Goal: Book appointment/travel/reservation

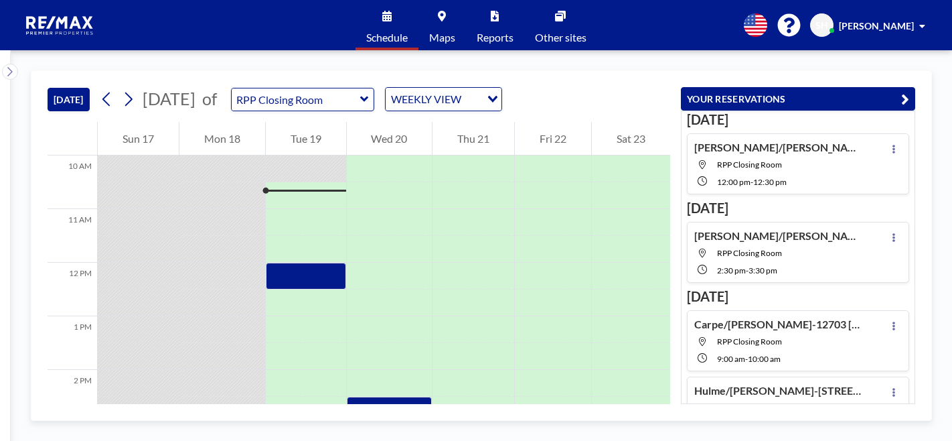
scroll to position [67, 0]
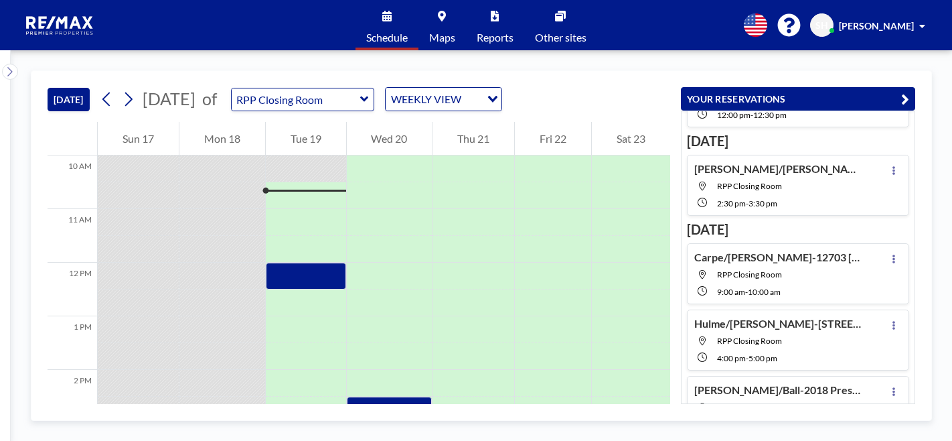
click at [380, 111] on div "[DATE] [DATE] of RPP Closing Room WEEKLY VIEW Loading..." at bounding box center [359, 96] width 623 height 51
click at [360, 101] on input "text" at bounding box center [296, 99] width 129 height 22
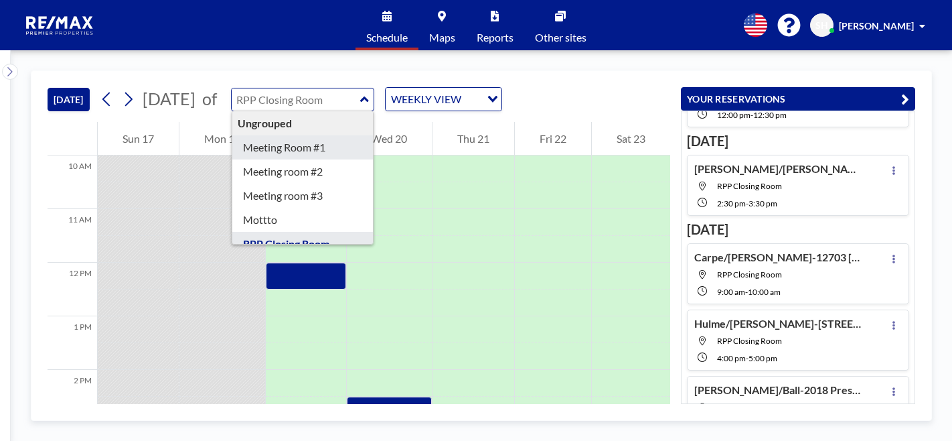
type input "Meeting Room #1"
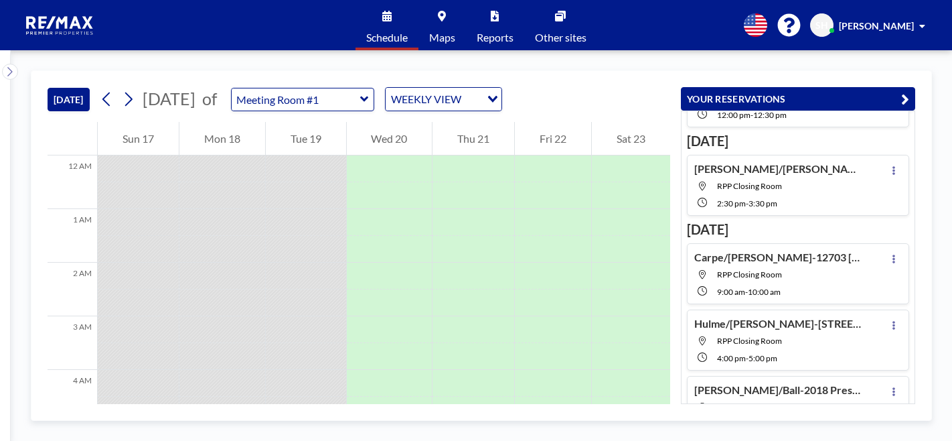
scroll to position [536, 0]
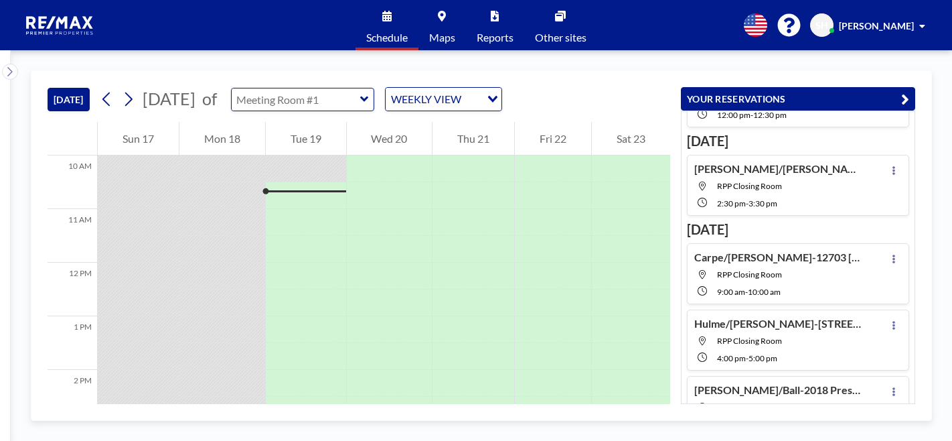
click at [344, 104] on input "text" at bounding box center [296, 99] width 129 height 22
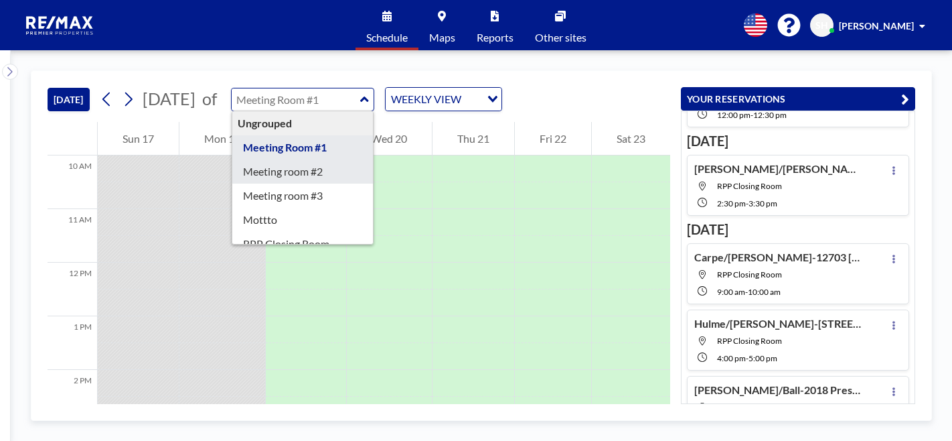
type input "Meeting room #2"
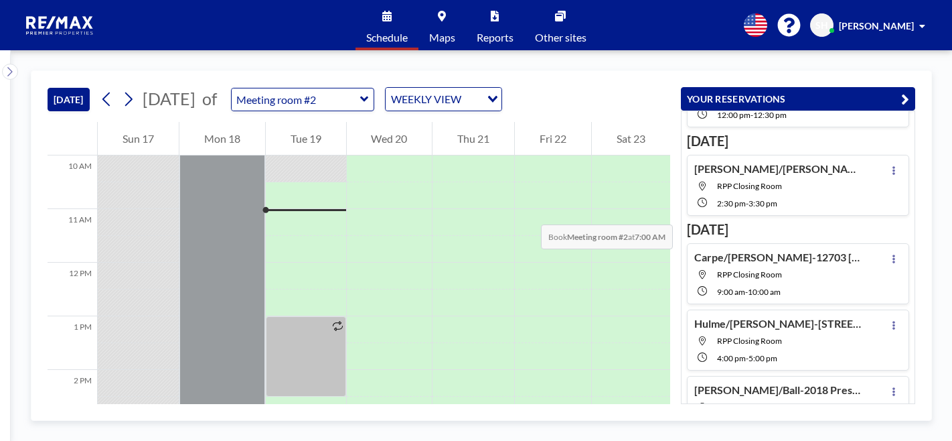
scroll to position [335, 0]
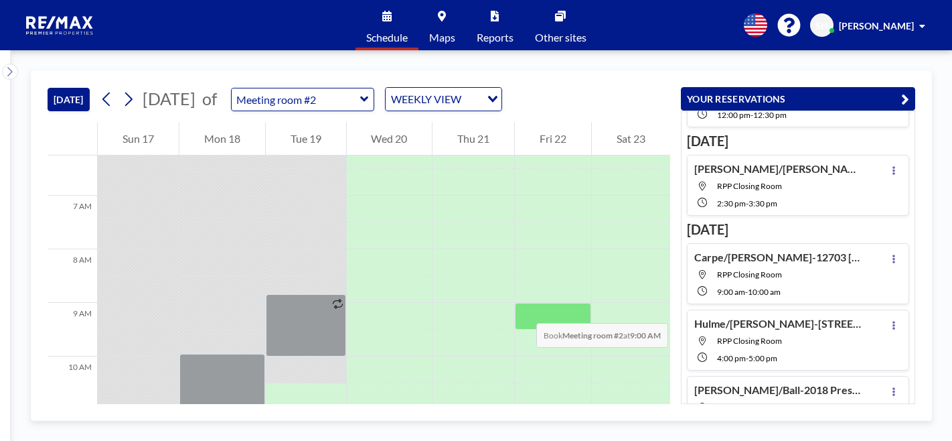
click at [524, 309] on div at bounding box center [553, 316] width 76 height 27
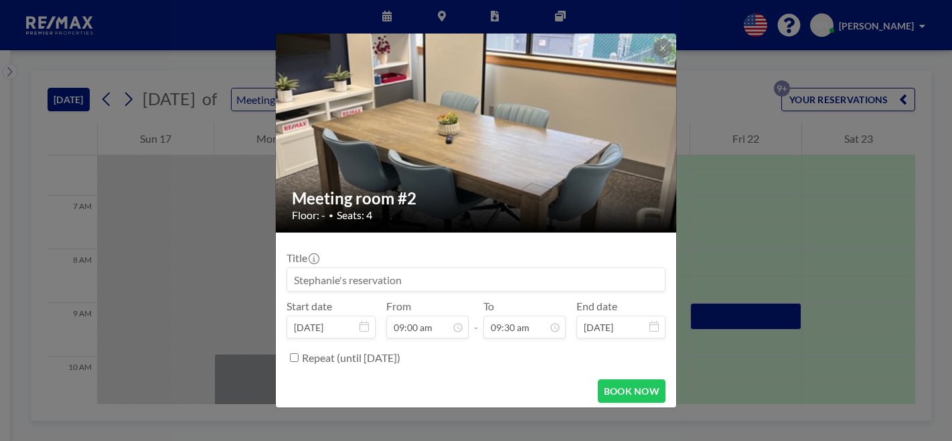
click at [397, 282] on input at bounding box center [476, 279] width 378 height 23
click at [317, 276] on input at bounding box center [476, 279] width 378 height 23
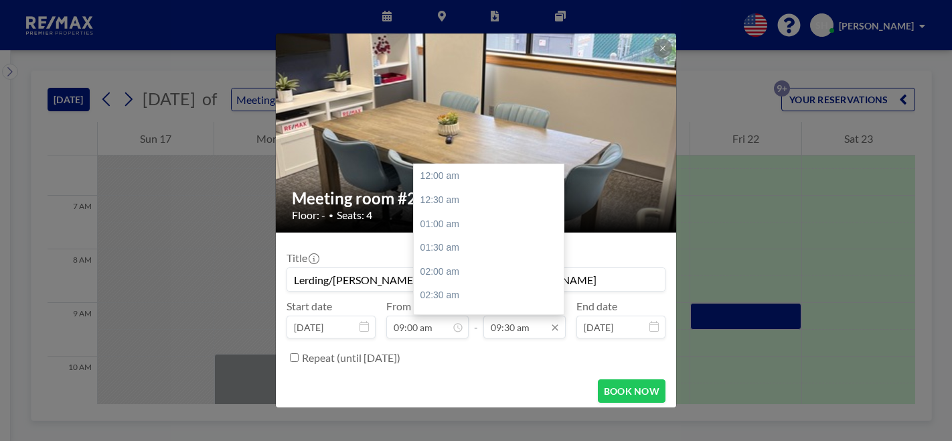
scroll to position [453, 0]
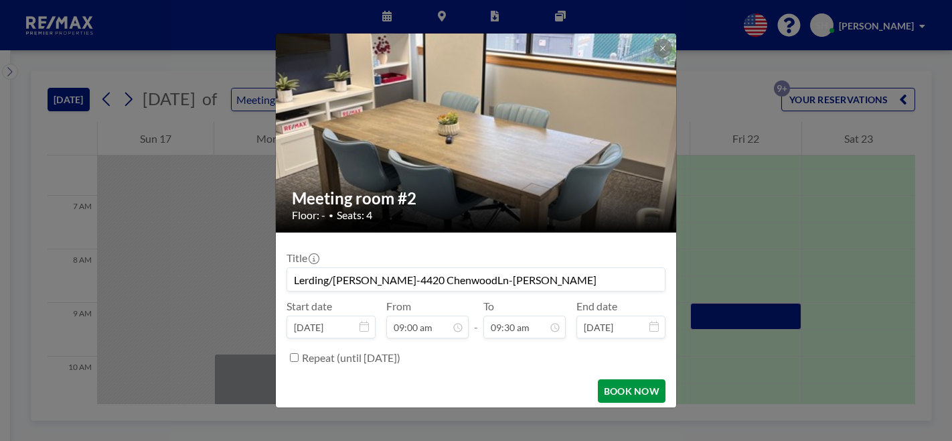
type input "Lerding/[PERSON_NAME]-4420 ChenwoodLn-[PERSON_NAME]"
click at [621, 393] on button "BOOK NOW" at bounding box center [632, 390] width 68 height 23
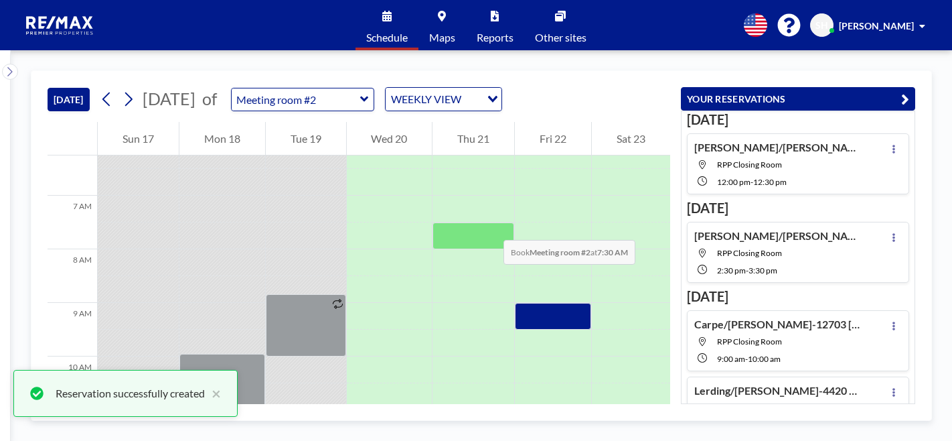
scroll to position [150, 0]
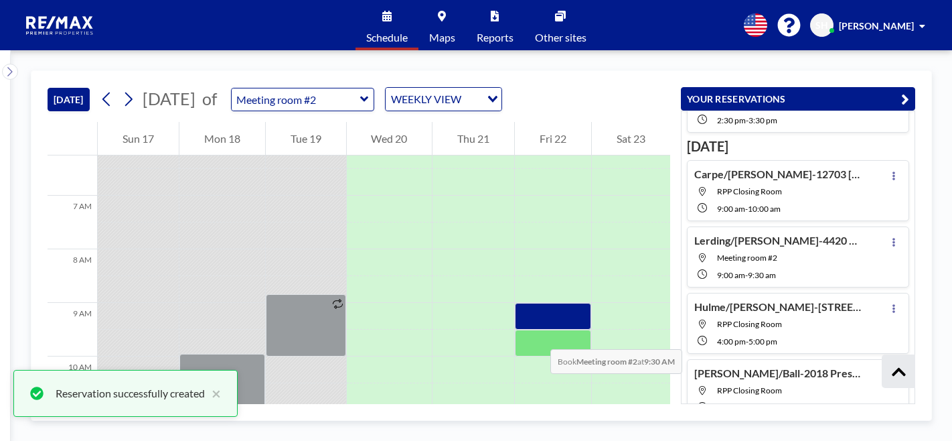
click at [537, 336] on div at bounding box center [553, 343] width 76 height 27
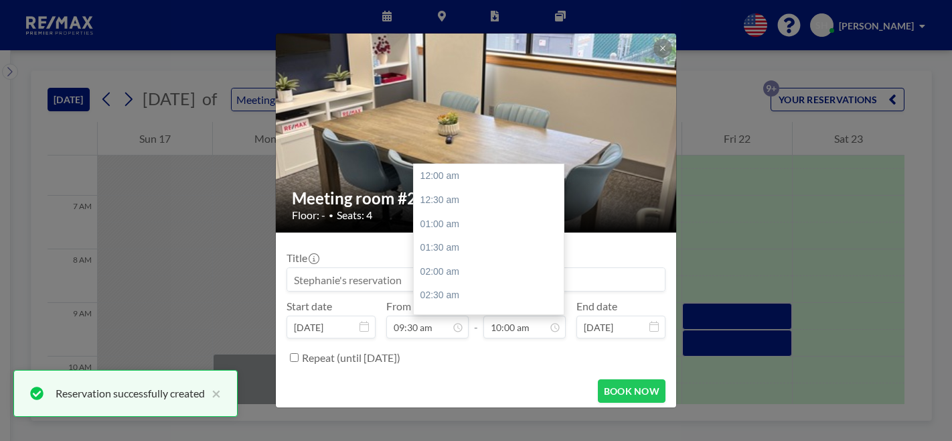
scroll to position [477, 0]
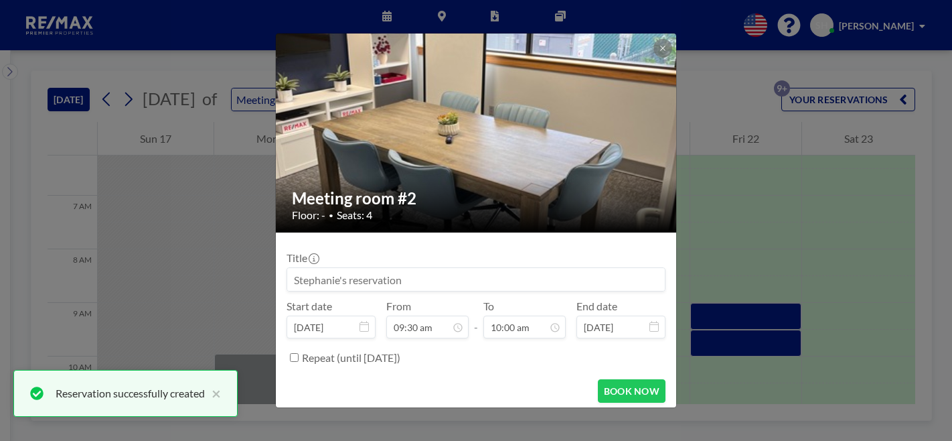
click at [331, 279] on input at bounding box center [476, 279] width 378 height 23
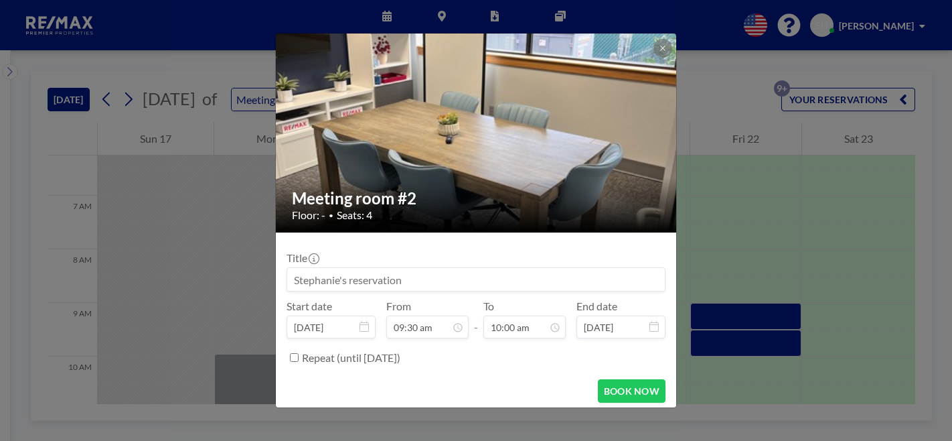
click at [343, 273] on input at bounding box center [476, 279] width 378 height 23
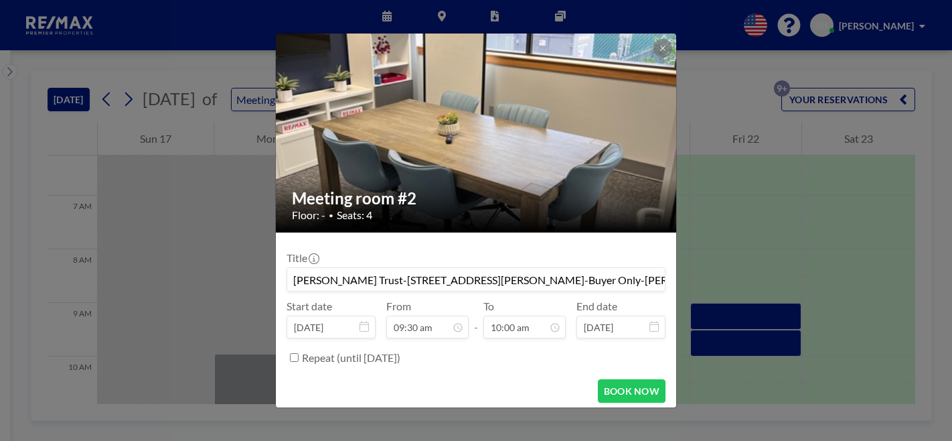
scroll to position [0, 93]
type input "[PERSON_NAME]/[PERSON_NAME] Trust-[STREET_ADDRESS][PERSON_NAME]-Buyer Only-[PER…"
click at [631, 395] on button "BOOK NOW" at bounding box center [632, 390] width 68 height 23
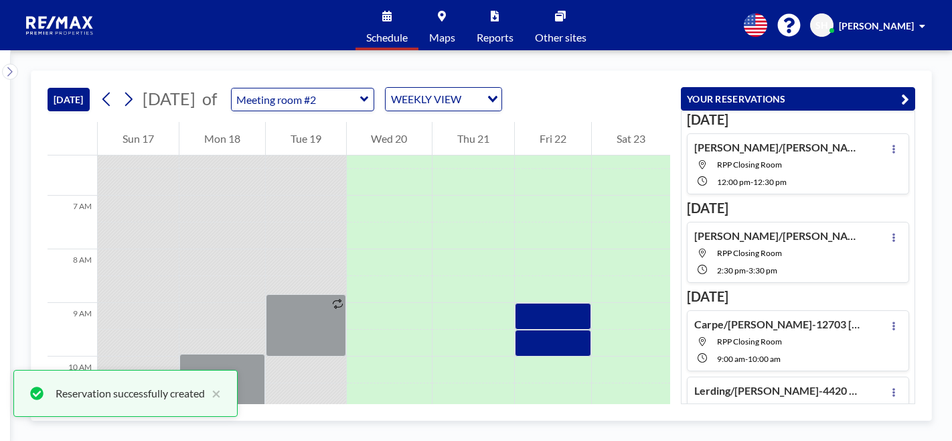
scroll to position [216, 0]
